Goal: Find specific page/section: Find specific page/section

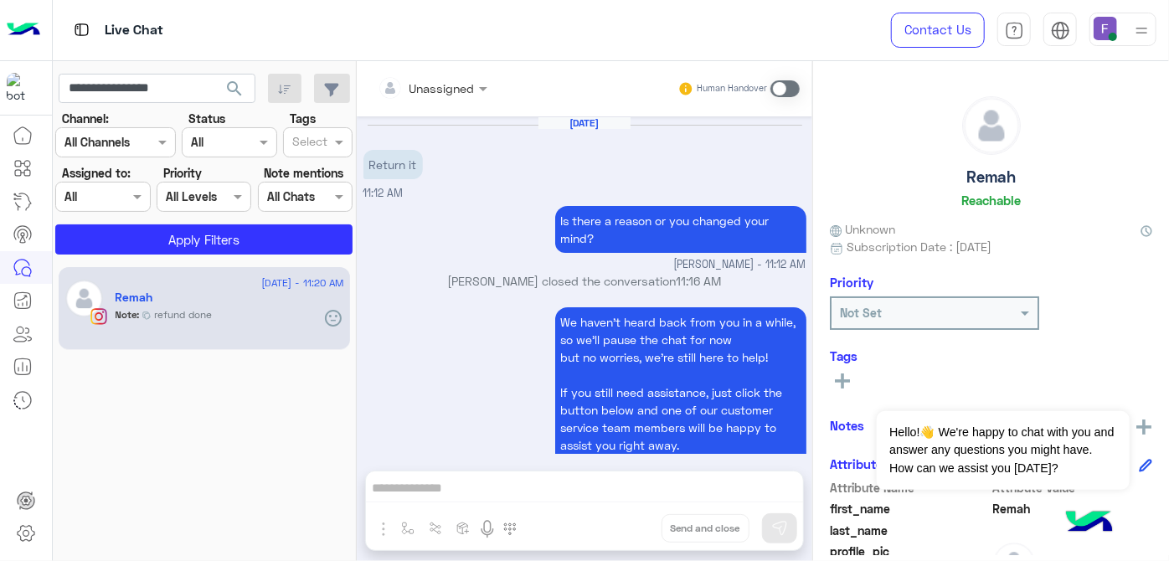
click at [160, 91] on input "**********" at bounding box center [157, 89] width 197 height 30
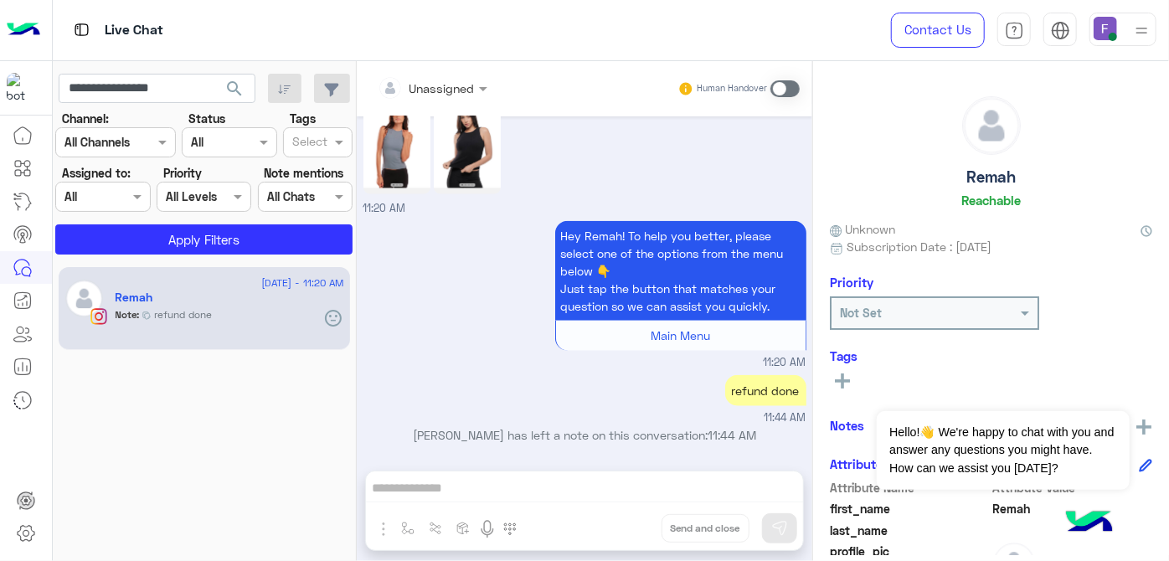
drag, startPoint x: 0, startPoint y: 0, endPoint x: 160, endPoint y: 91, distance: 184.2
click at [160, 91] on input "**********" at bounding box center [157, 89] width 197 height 30
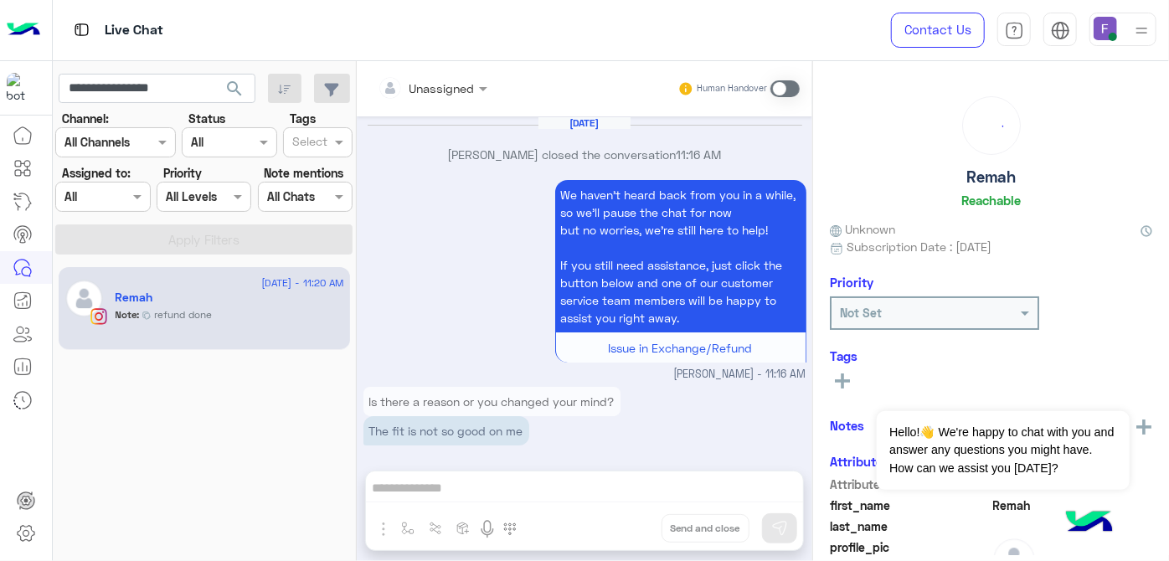
scroll to position [771, 0]
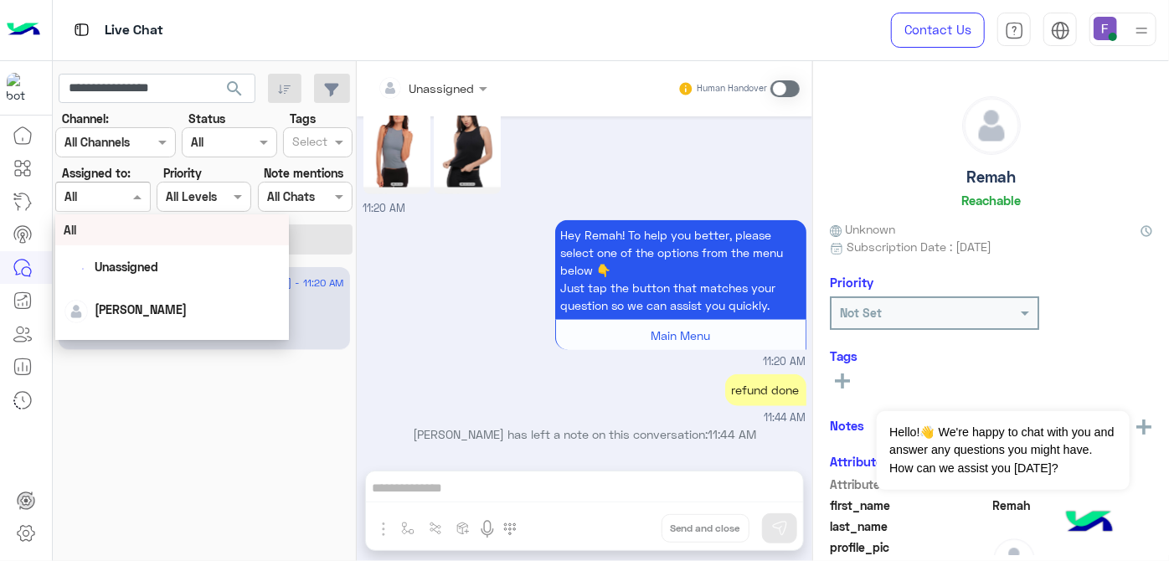
click at [97, 196] on input "text" at bounding box center [84, 197] width 39 height 18
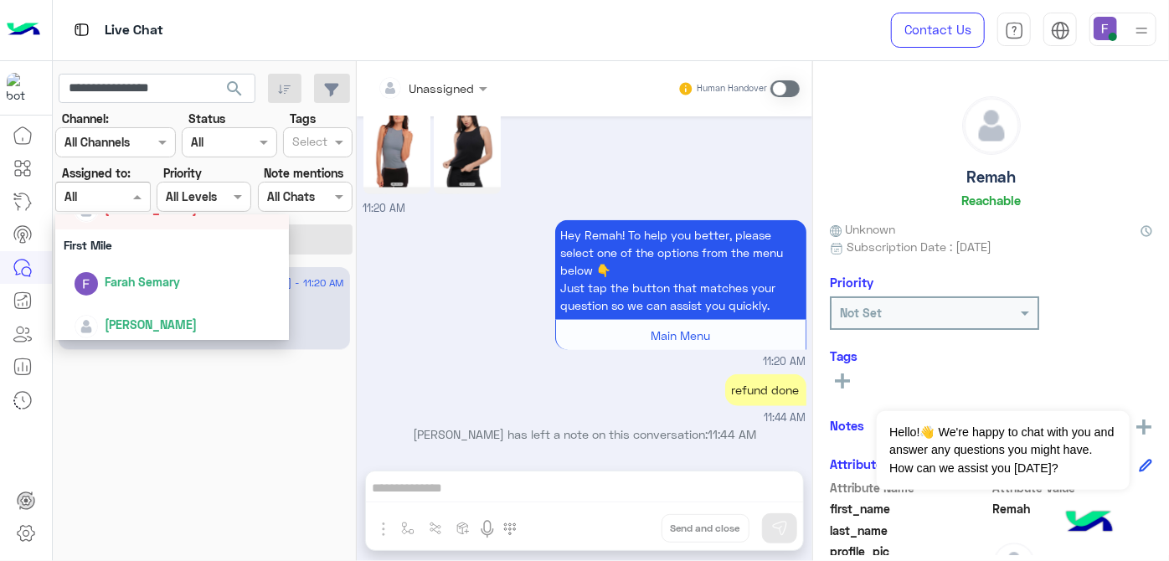
scroll to position [307, 0]
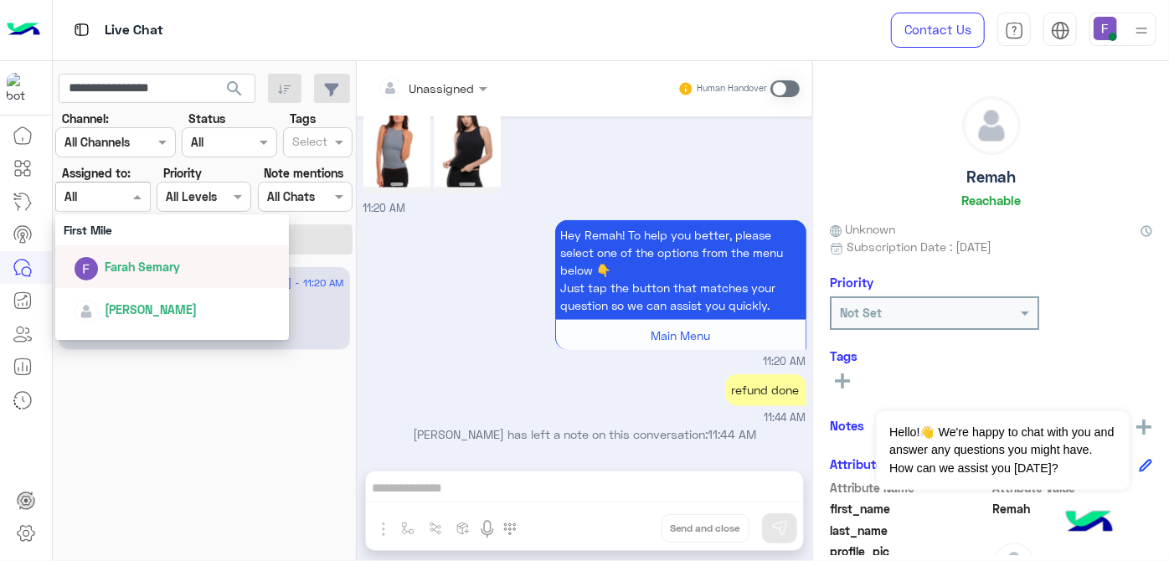
click at [132, 280] on div "Farah Semary" at bounding box center [178, 266] width 208 height 29
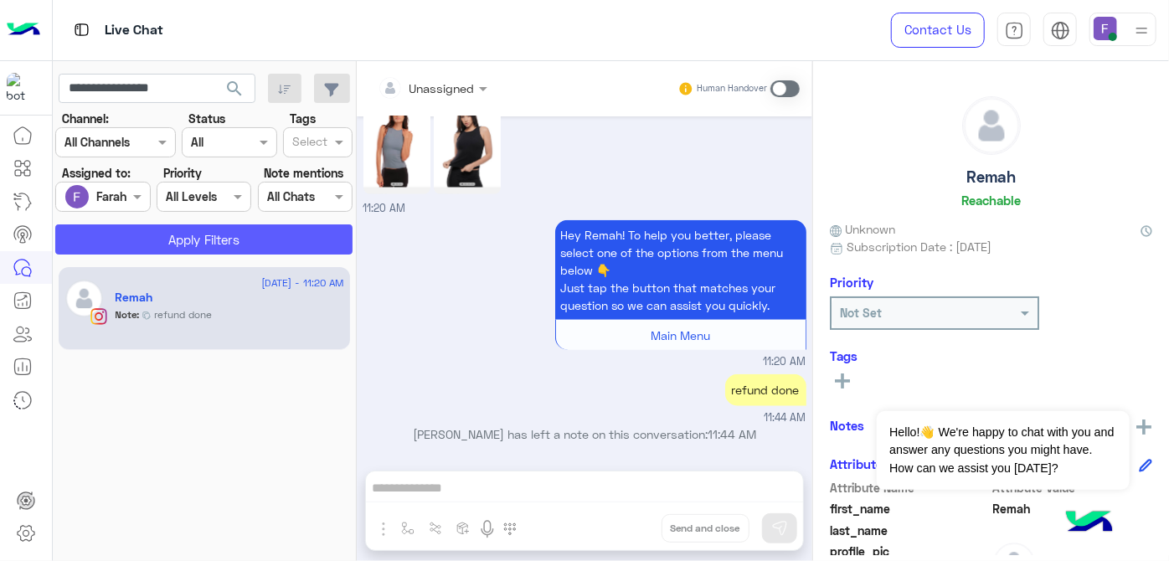
click at [223, 250] on button "Apply Filters" at bounding box center [203, 240] width 297 height 30
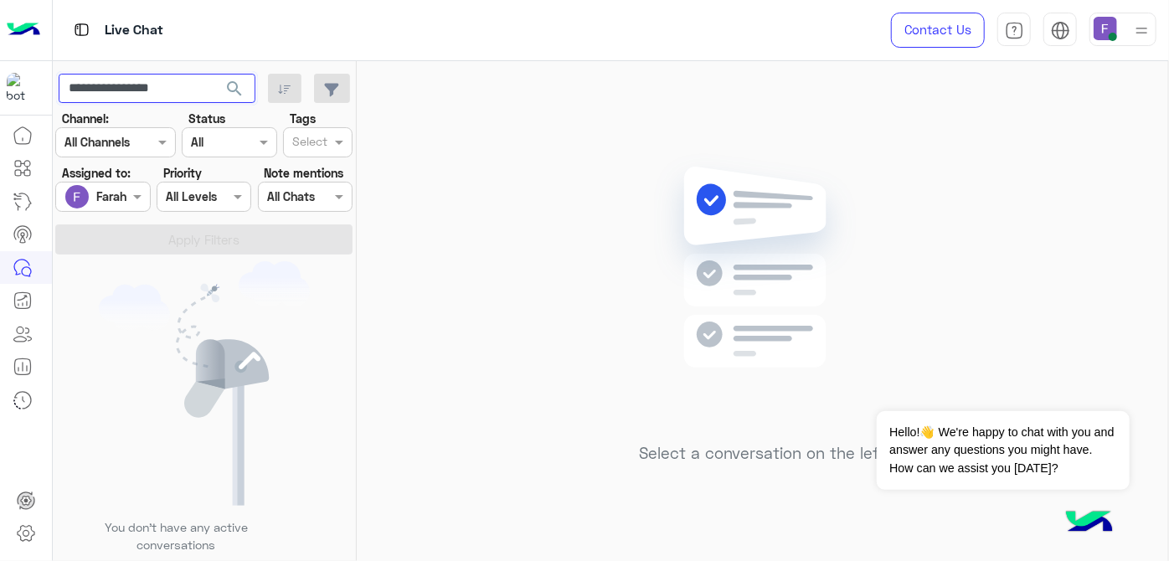
click at [125, 89] on input "**********" at bounding box center [157, 89] width 197 height 30
click at [214, 74] on button "search" at bounding box center [234, 92] width 41 height 36
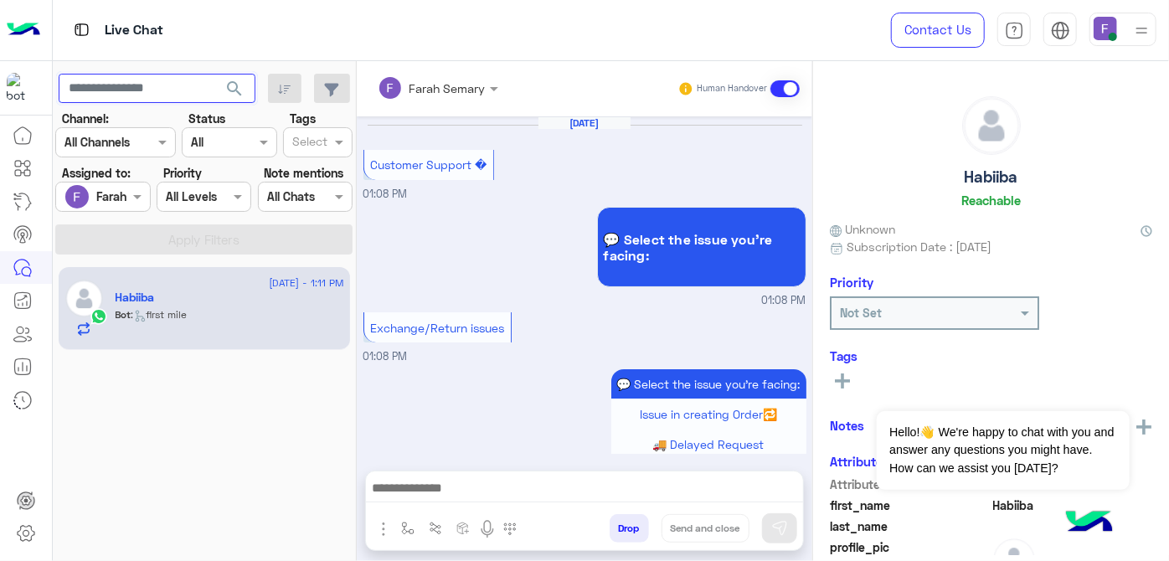
scroll to position [574, 0]
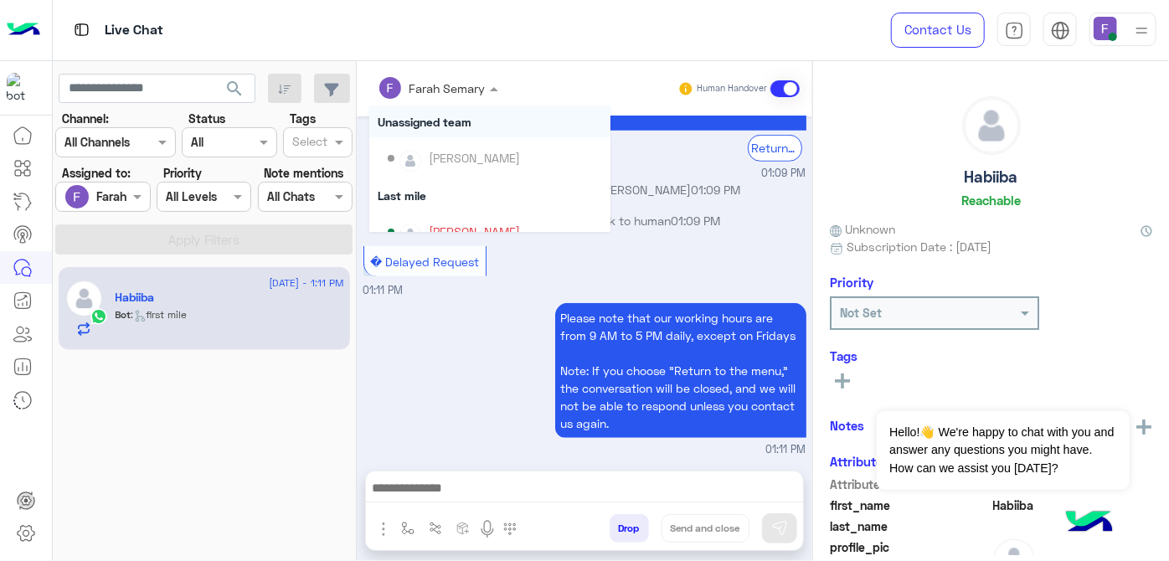
click at [473, 85] on div at bounding box center [437, 87] width 137 height 19
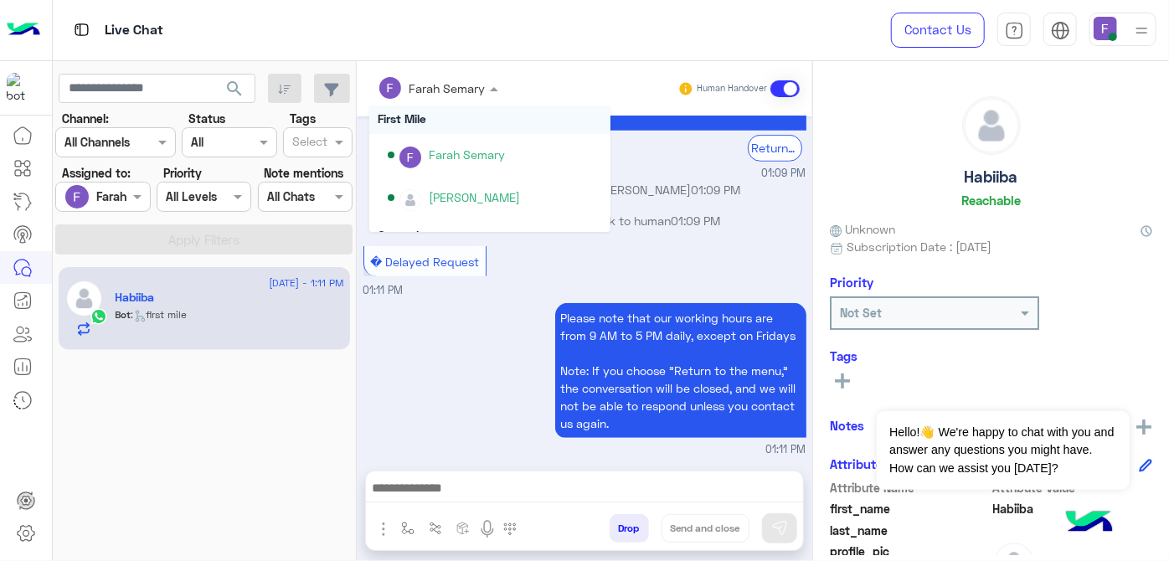
scroll to position [280, 0]
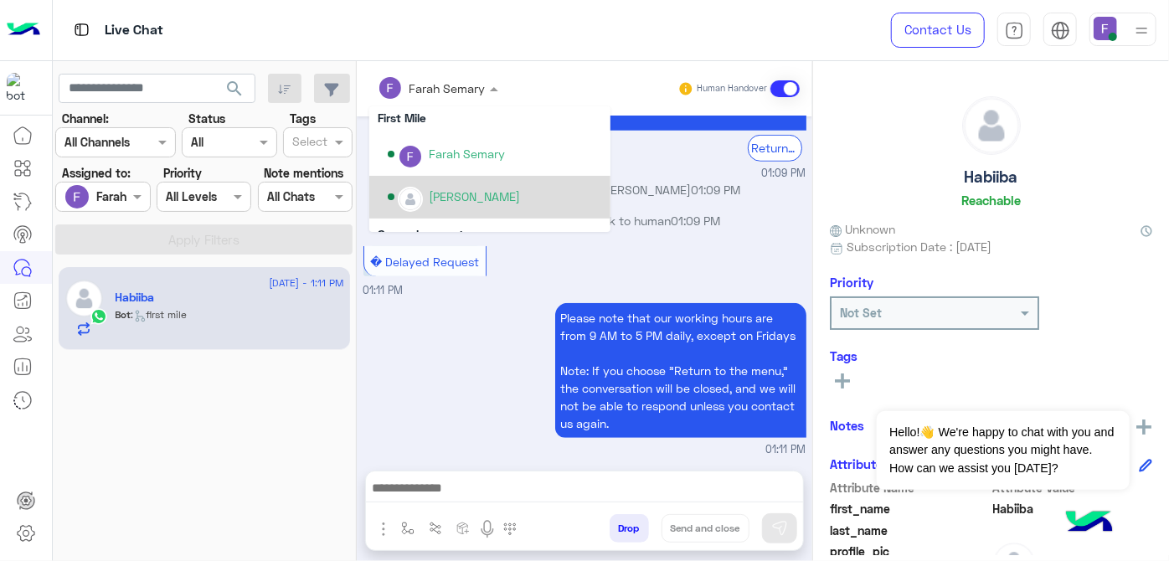
click at [485, 190] on div "Mariam Ahmed" at bounding box center [474, 197] width 91 height 18
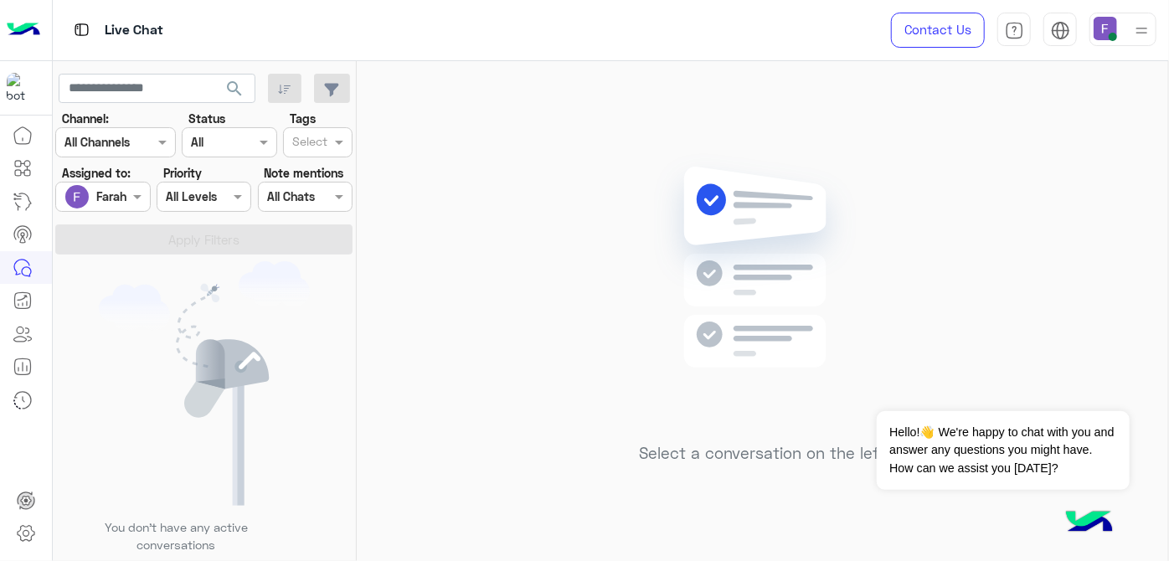
click at [1101, 23] on img at bounding box center [1105, 28] width 23 height 23
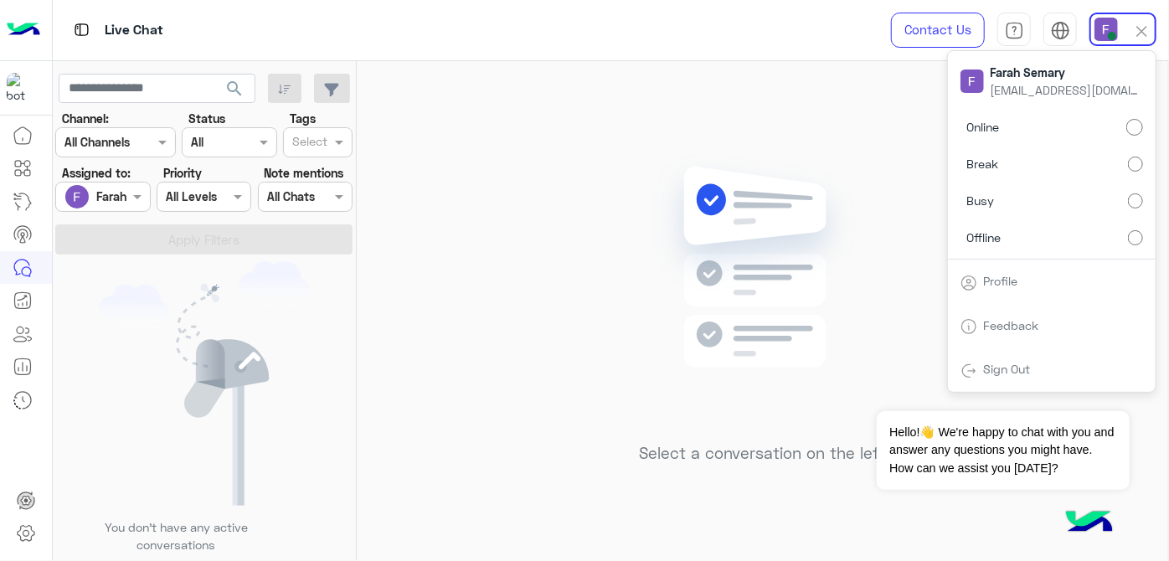
click at [1130, 226] on label "Offline" at bounding box center [1052, 237] width 183 height 30
click at [765, 194] on img at bounding box center [763, 292] width 242 height 278
